Goal: Information Seeking & Learning: Learn about a topic

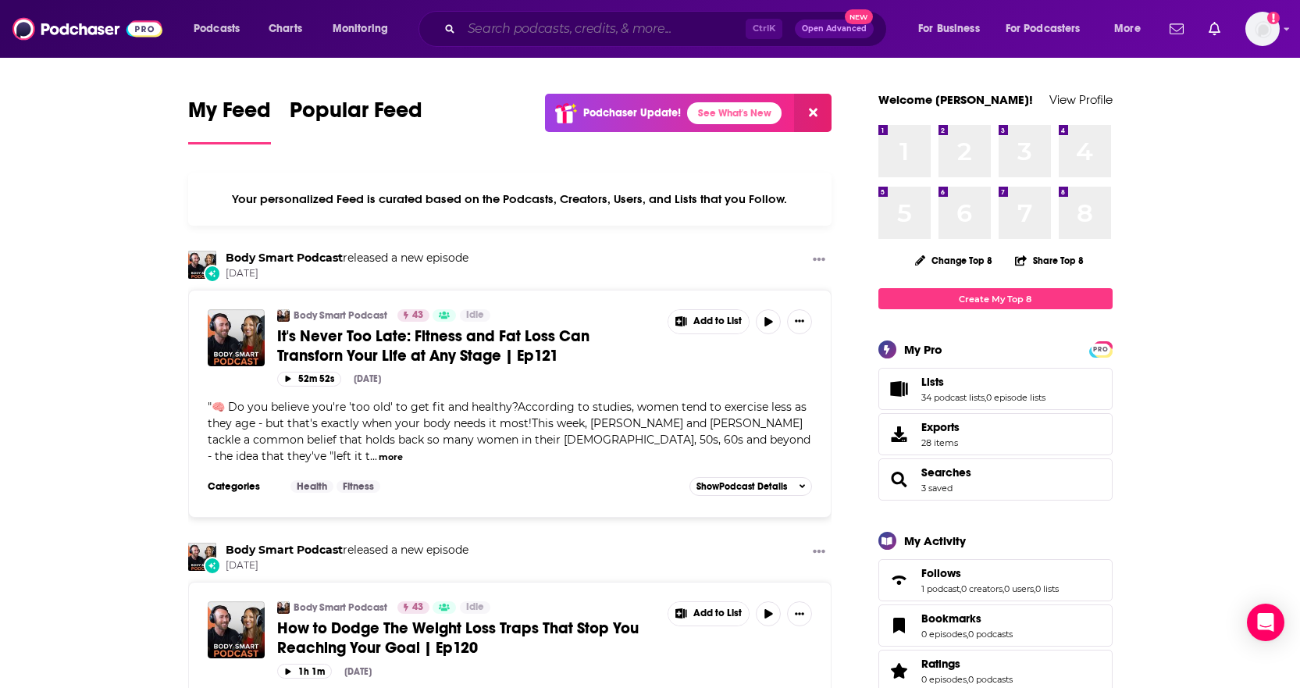
click at [563, 26] on input "Search podcasts, credits, & more..." at bounding box center [603, 28] width 284 height 25
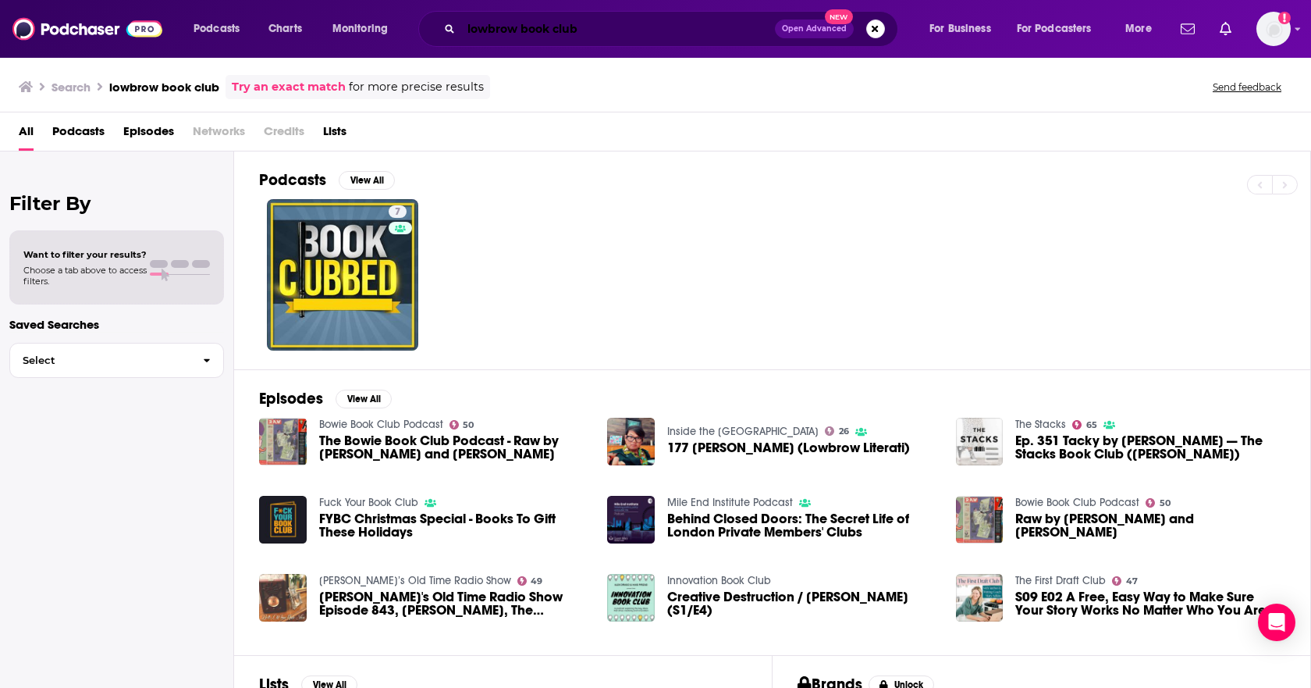
click at [631, 29] on input "lowbrow book club" at bounding box center [618, 28] width 314 height 25
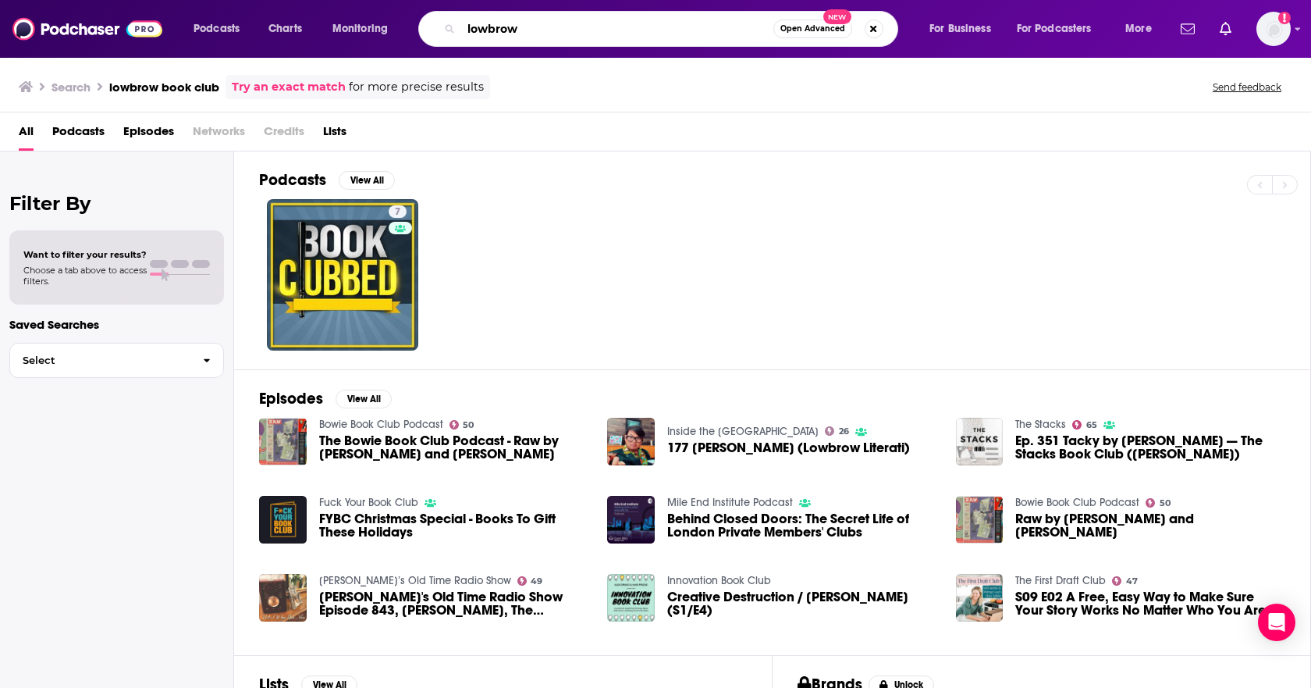
type input "lowbrow"
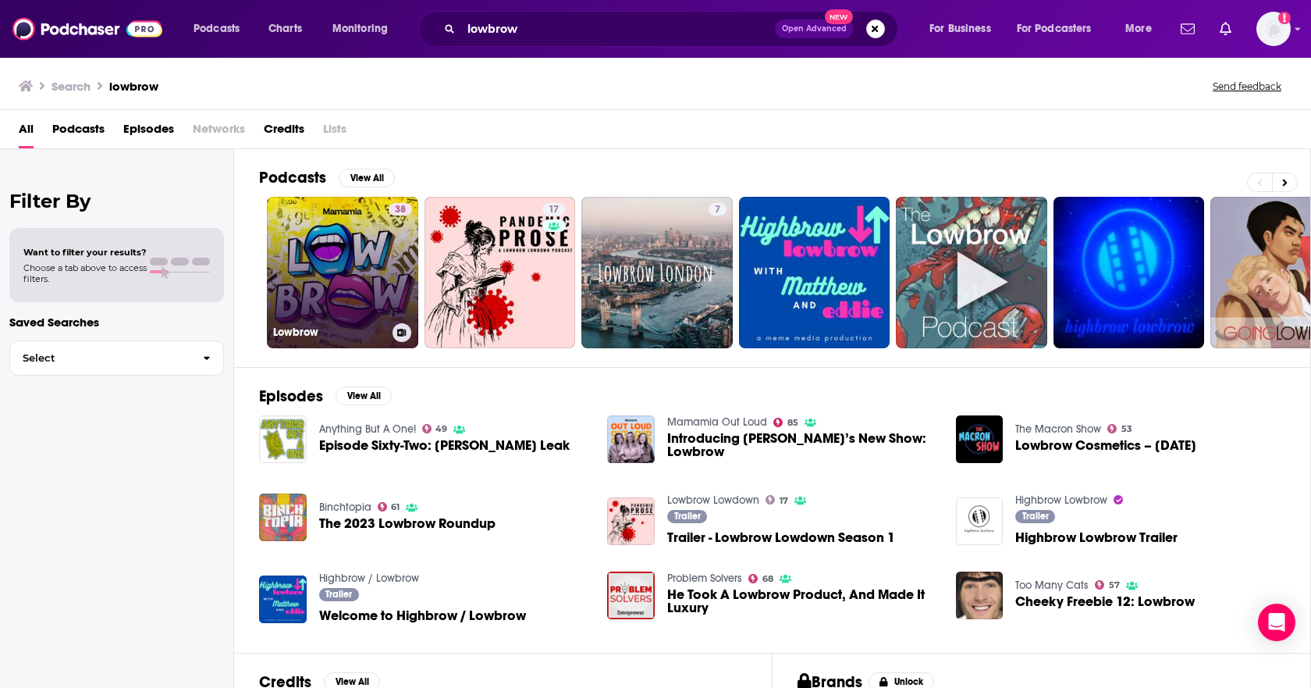
click at [379, 233] on link "38 Lowbrow" at bounding box center [342, 272] width 151 height 151
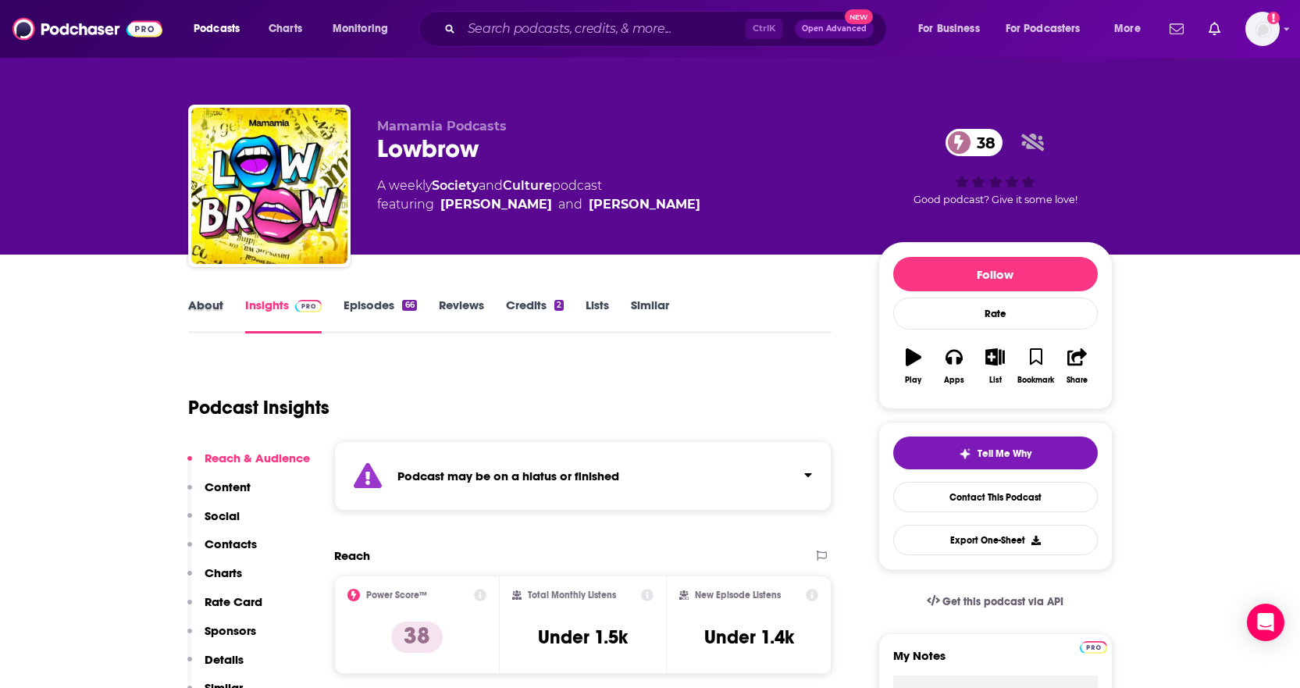
click at [236, 303] on div "About" at bounding box center [216, 315] width 57 height 36
click at [216, 307] on link "About" at bounding box center [205, 315] width 35 height 36
